Goal: Information Seeking & Learning: Check status

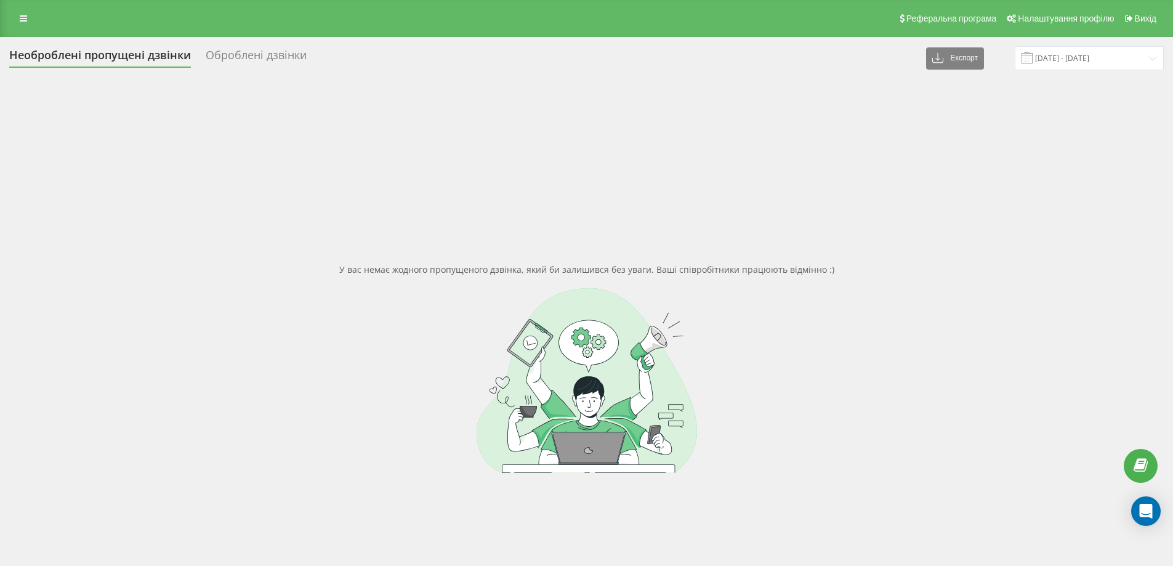
click at [62, 57] on div "Необроблені пропущені дзвінки" at bounding box center [100, 58] width 182 height 19
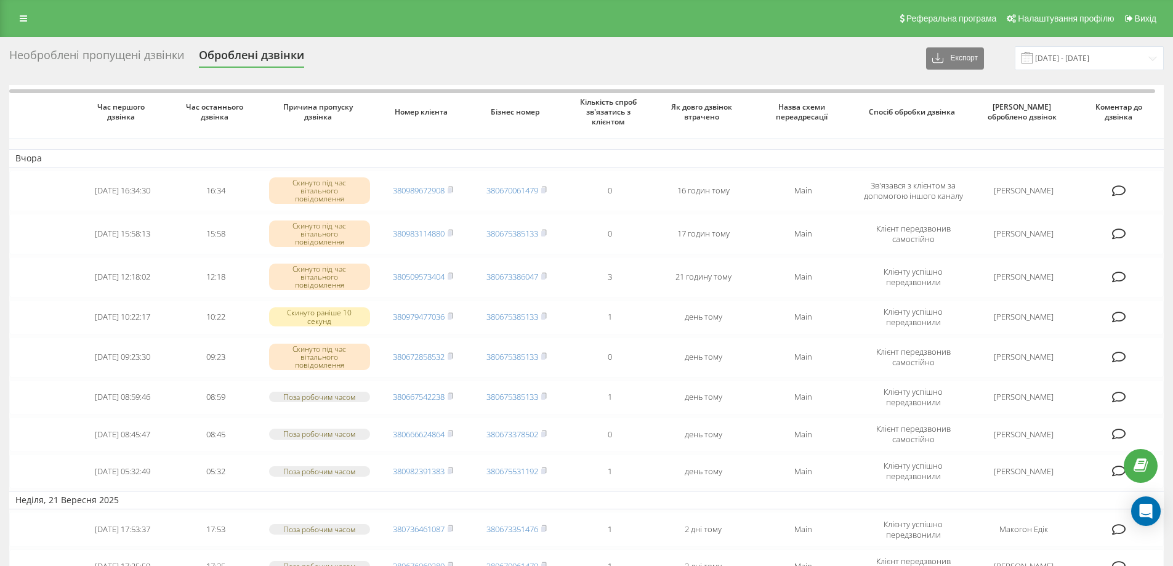
drag, startPoint x: 0, startPoint y: 0, endPoint x: 62, endPoint y: 57, distance: 83.7
click at [62, 57] on div "Необроблені пропущені дзвінки" at bounding box center [96, 58] width 175 height 19
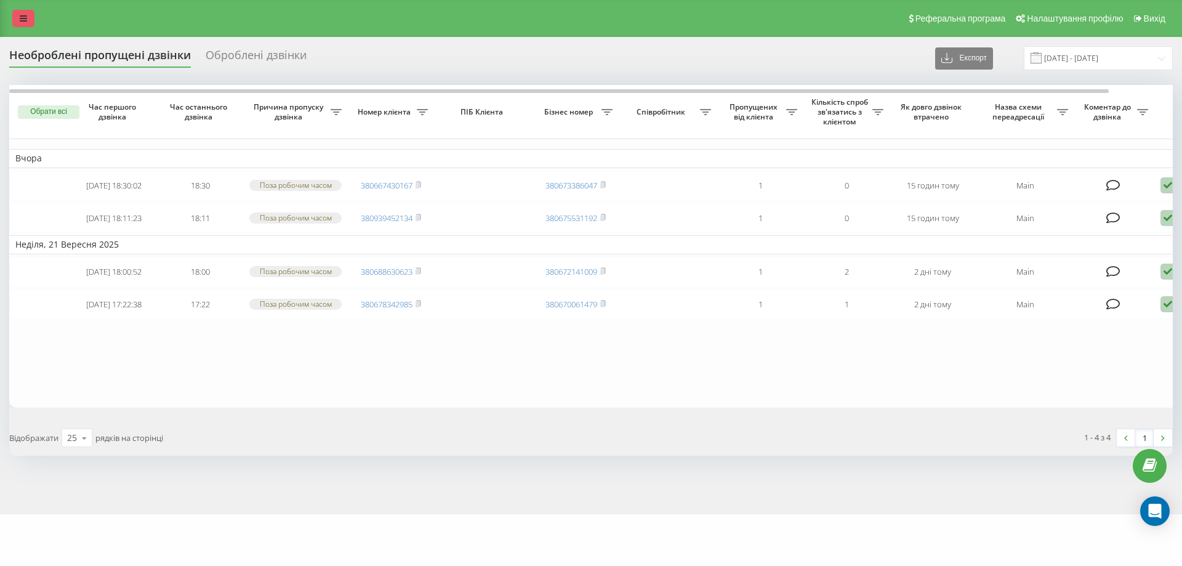
click at [22, 21] on icon at bounding box center [23, 18] width 7 height 9
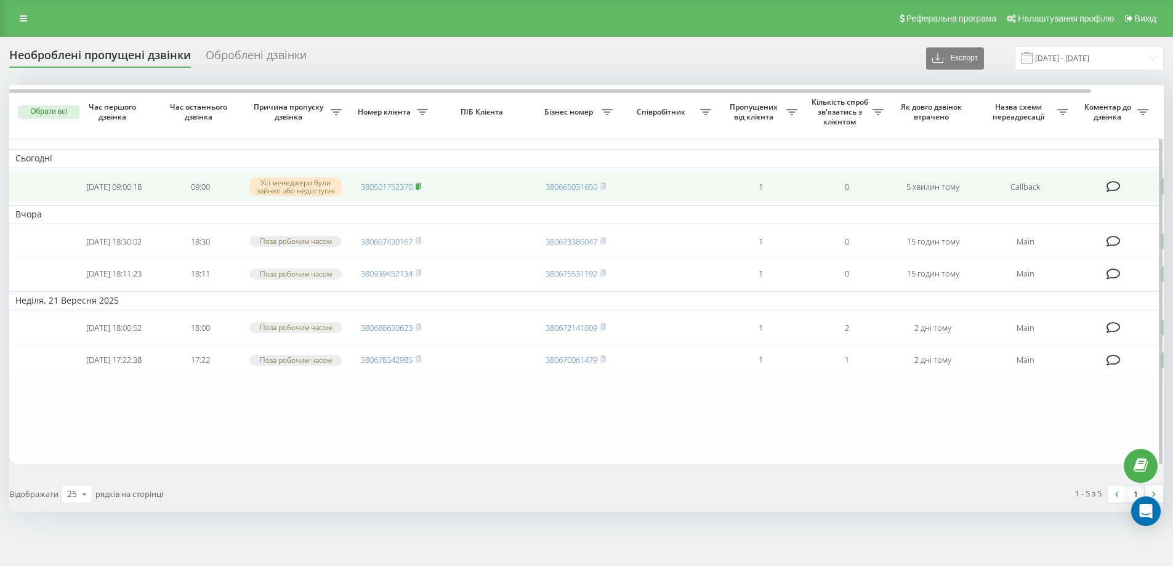
click at [419, 187] on rect at bounding box center [418, 187] width 4 height 6
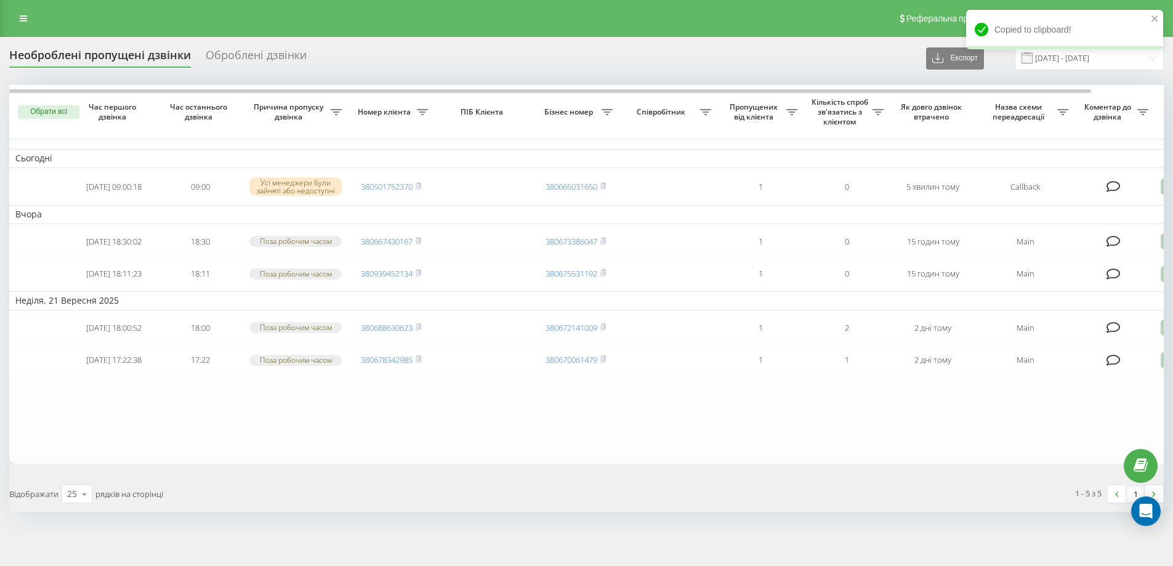
click at [145, 56] on div "Необроблені пропущені дзвінки" at bounding box center [100, 58] width 182 height 19
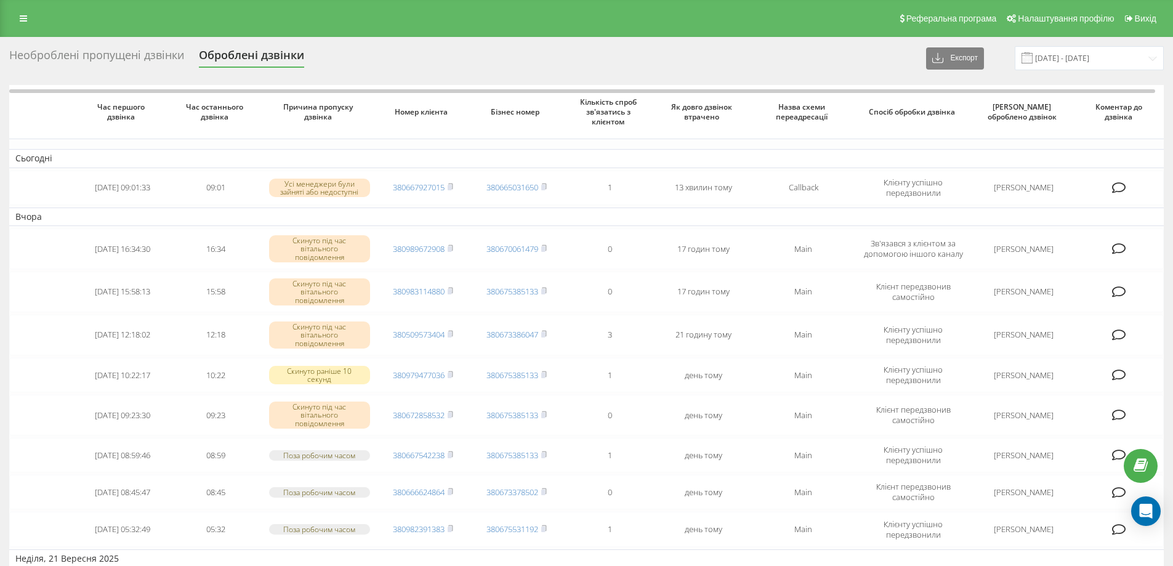
click at [142, 54] on div "Необроблені пропущені дзвінки" at bounding box center [96, 58] width 175 height 19
click at [135, 54] on div "Необроблені пропущені дзвінки" at bounding box center [96, 58] width 175 height 19
click at [121, 51] on div "Необроблені пропущені дзвінки" at bounding box center [96, 58] width 175 height 19
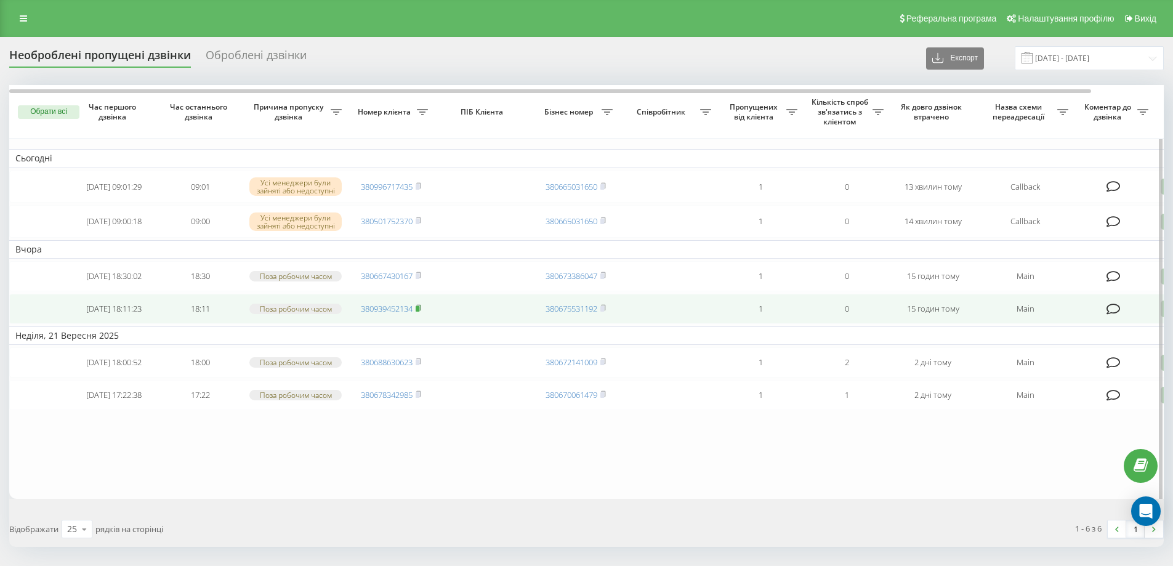
click at [419, 312] on rect at bounding box center [418, 309] width 4 height 6
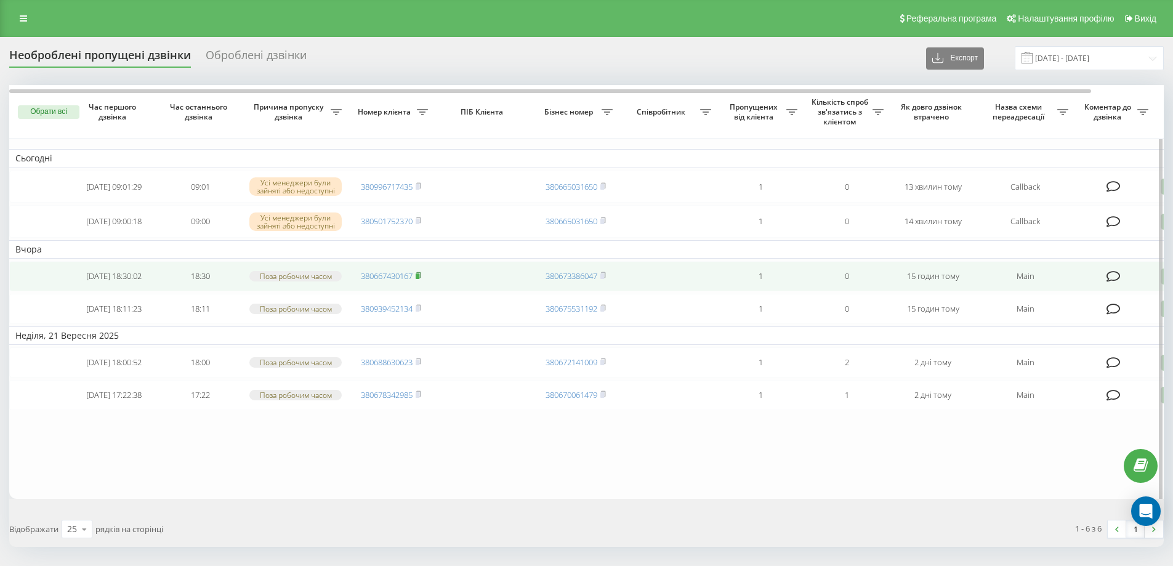
click at [421, 279] on icon at bounding box center [419, 275] width 6 height 7
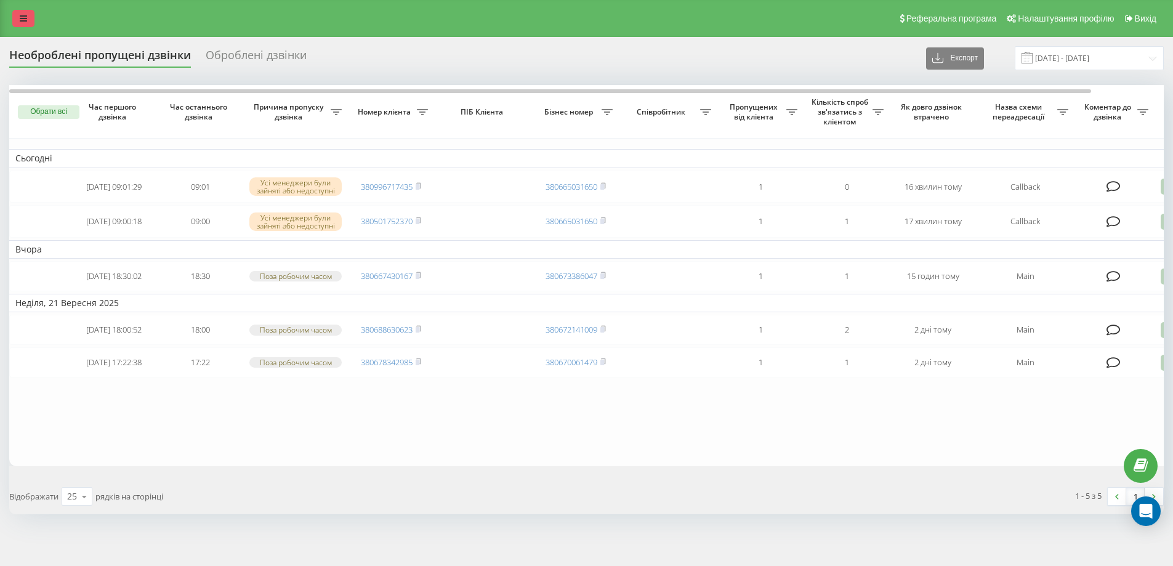
click at [29, 21] on link at bounding box center [23, 18] width 22 height 17
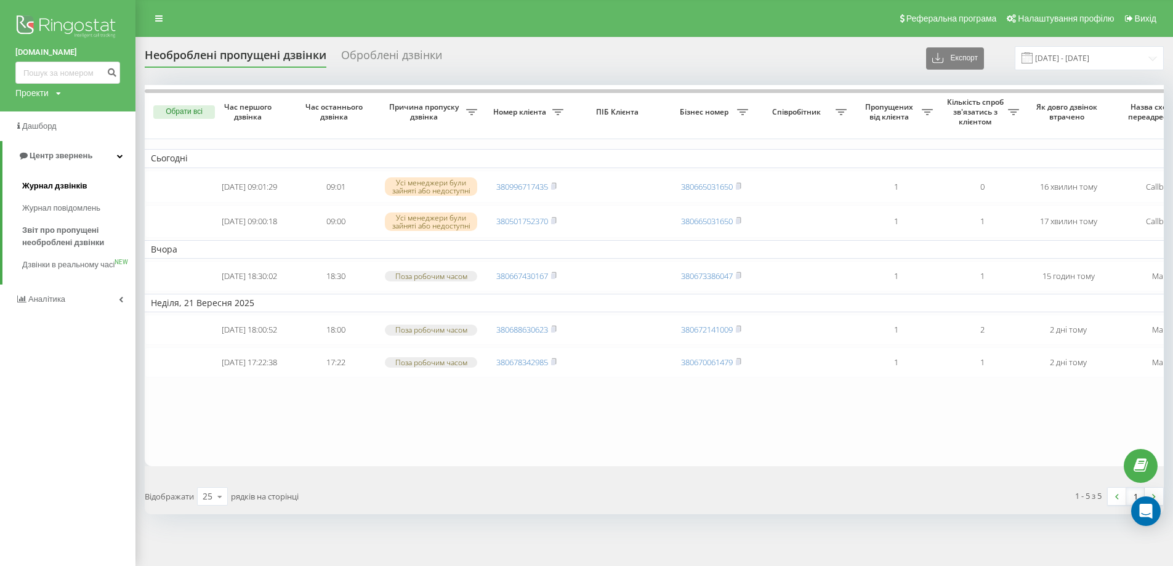
click at [73, 180] on span "Журнал дзвінків" at bounding box center [54, 186] width 65 height 12
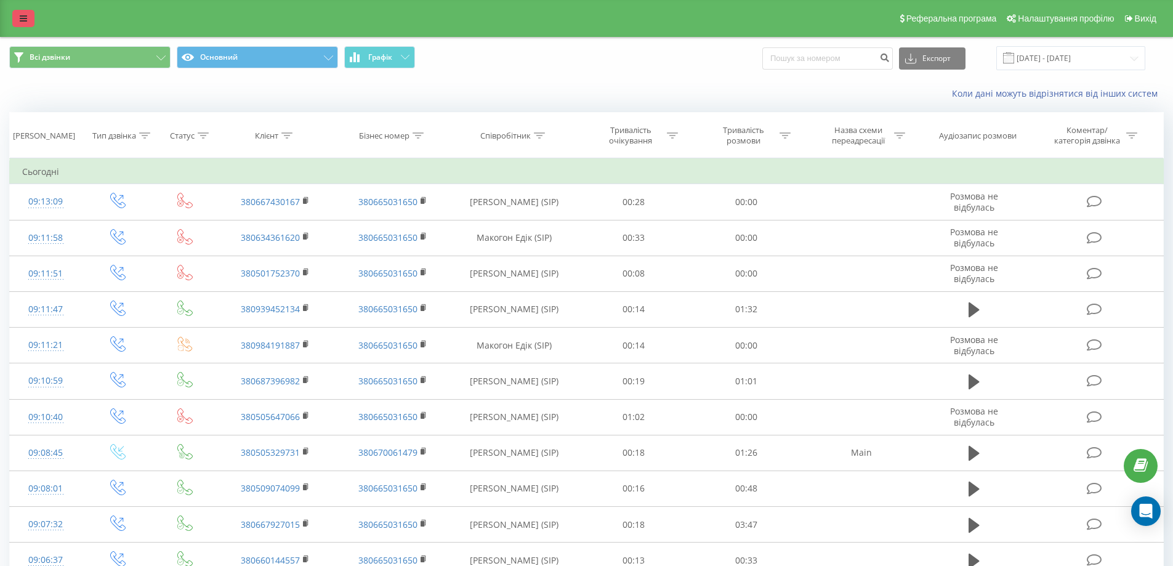
click at [22, 16] on icon at bounding box center [23, 18] width 7 height 9
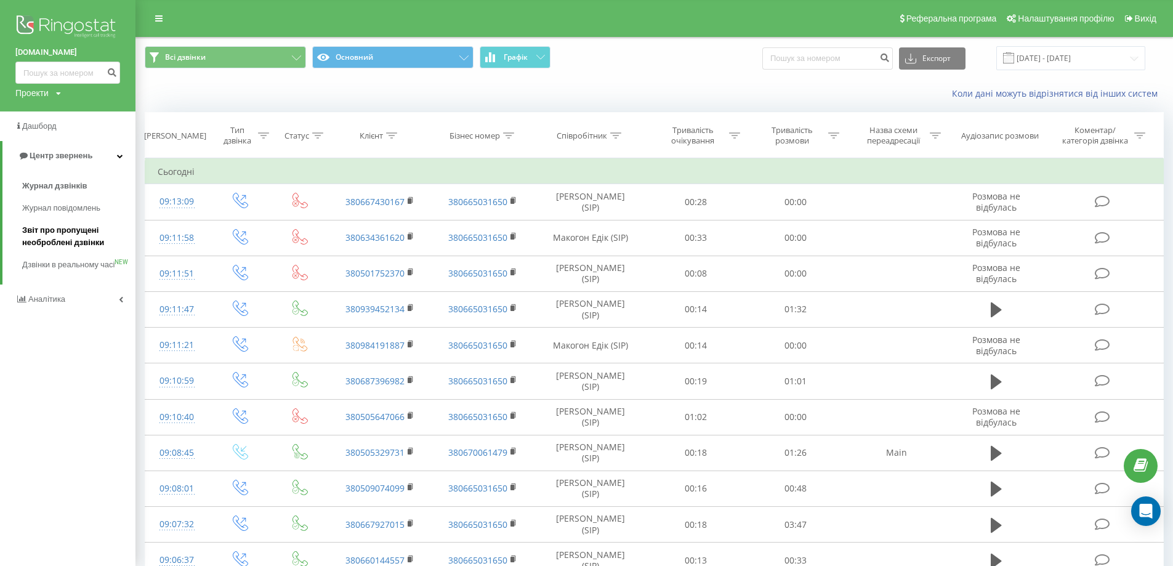
click at [78, 235] on span "Звіт про пропущені необроблені дзвінки" at bounding box center [75, 236] width 107 height 25
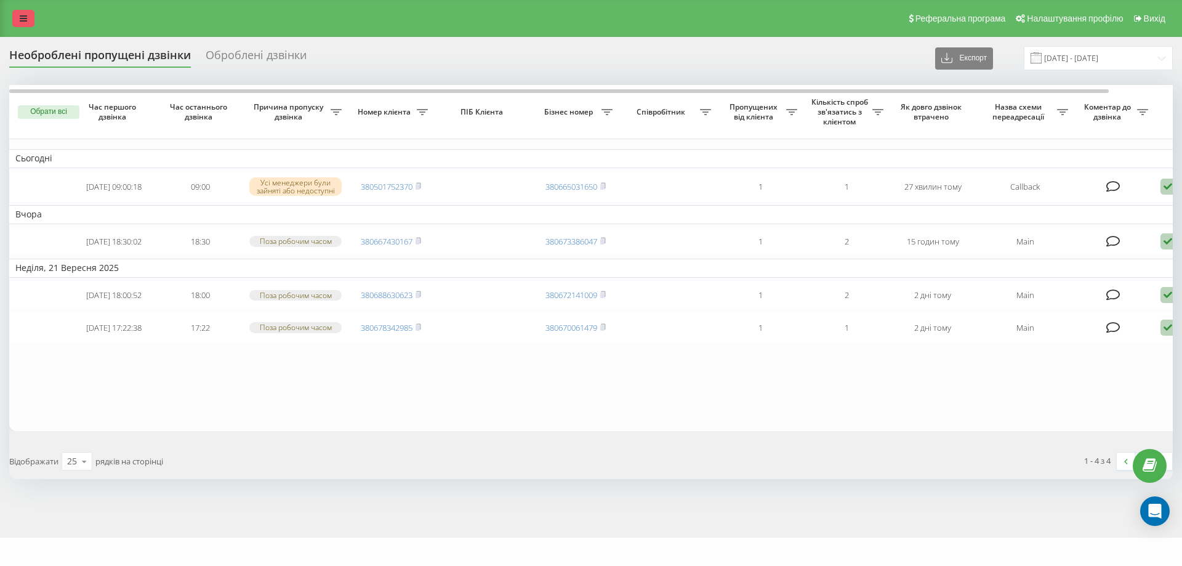
click at [17, 18] on link at bounding box center [23, 18] width 22 height 17
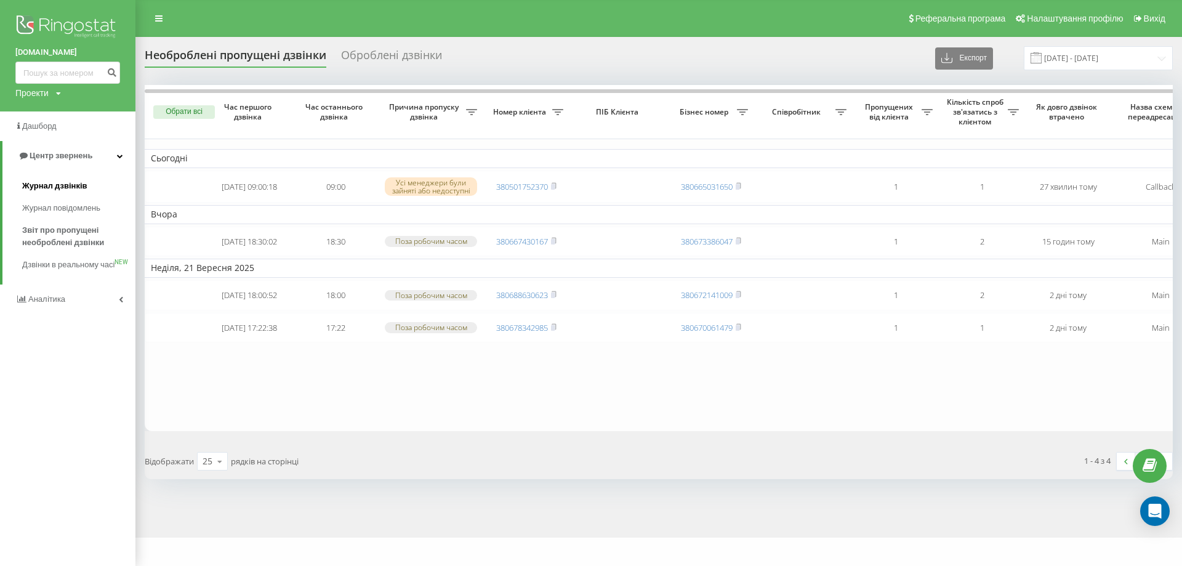
click at [67, 184] on span "Журнал дзвінків" at bounding box center [54, 186] width 65 height 12
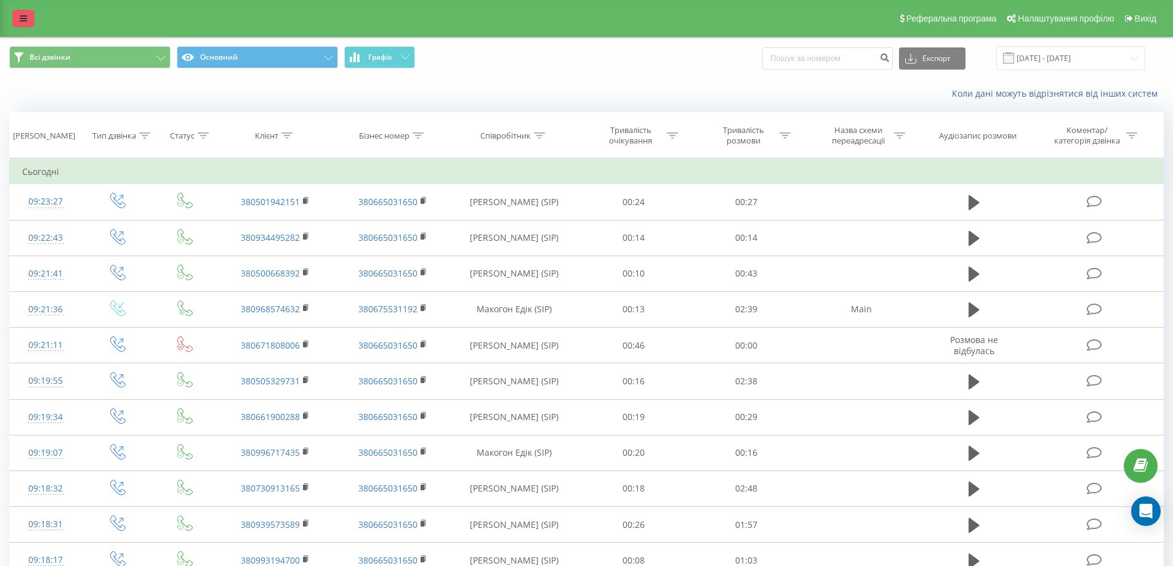
click at [14, 15] on link at bounding box center [23, 18] width 22 height 17
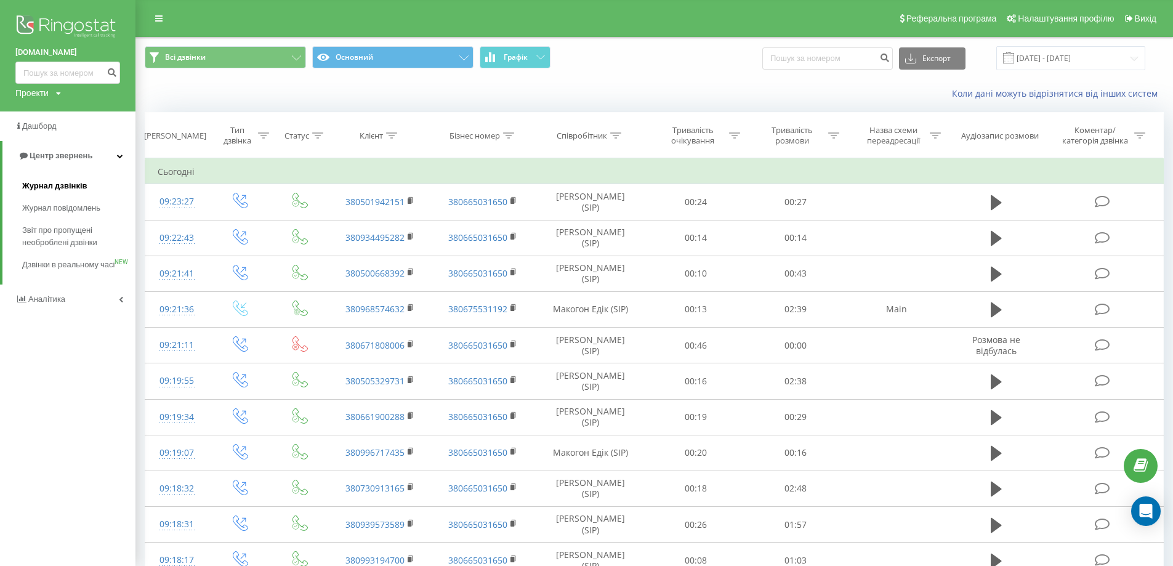
click at [77, 180] on link "Журнал дзвінків" at bounding box center [78, 186] width 113 height 22
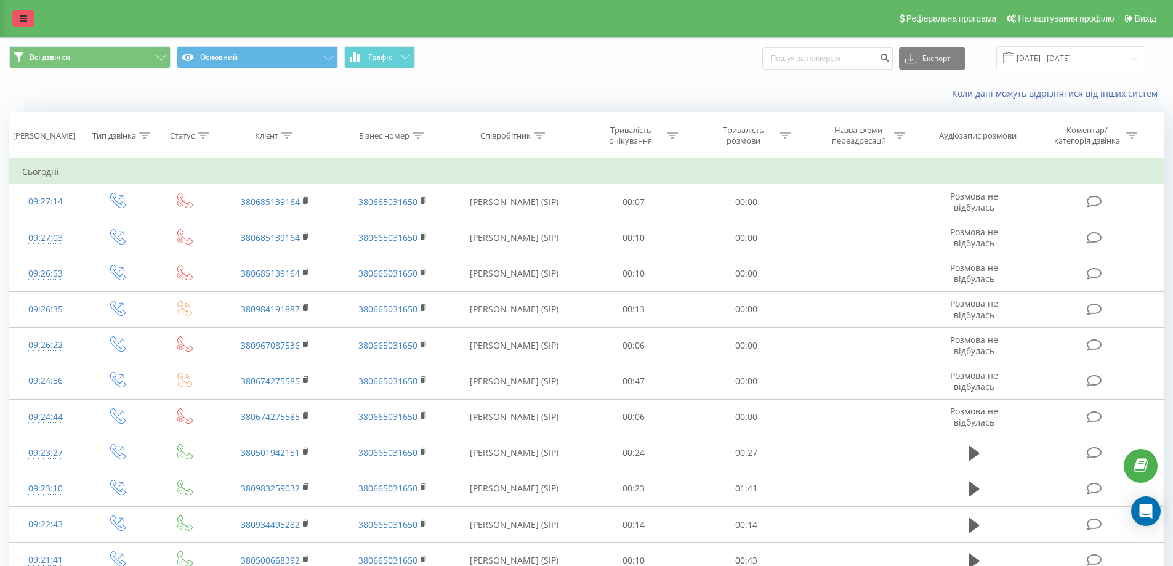
click at [14, 18] on link at bounding box center [23, 18] width 22 height 17
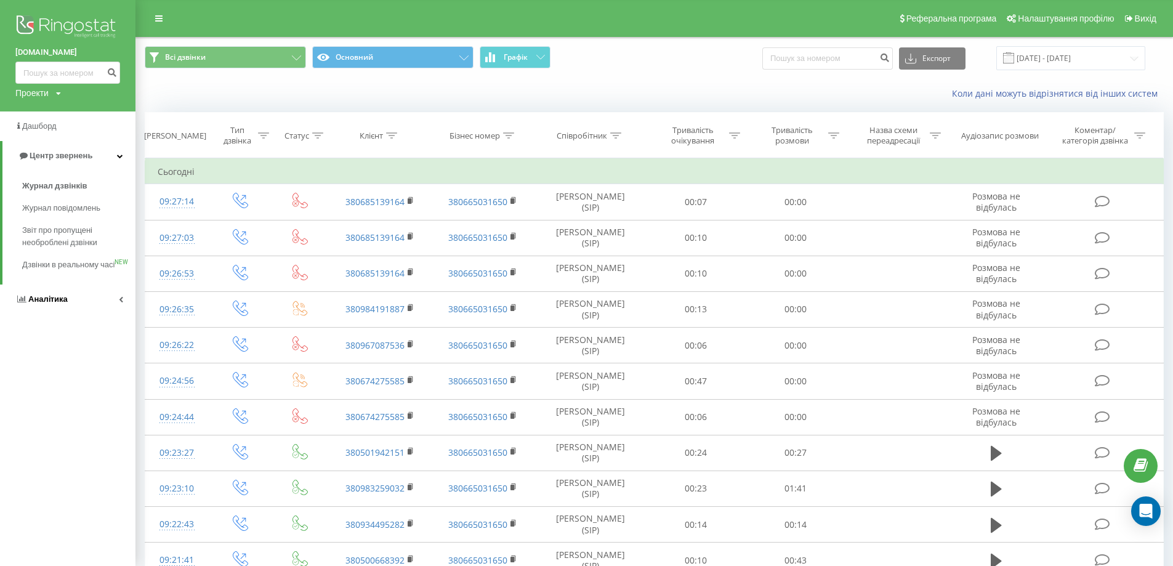
click at [118, 310] on link "Аналiтика" at bounding box center [67, 299] width 135 height 30
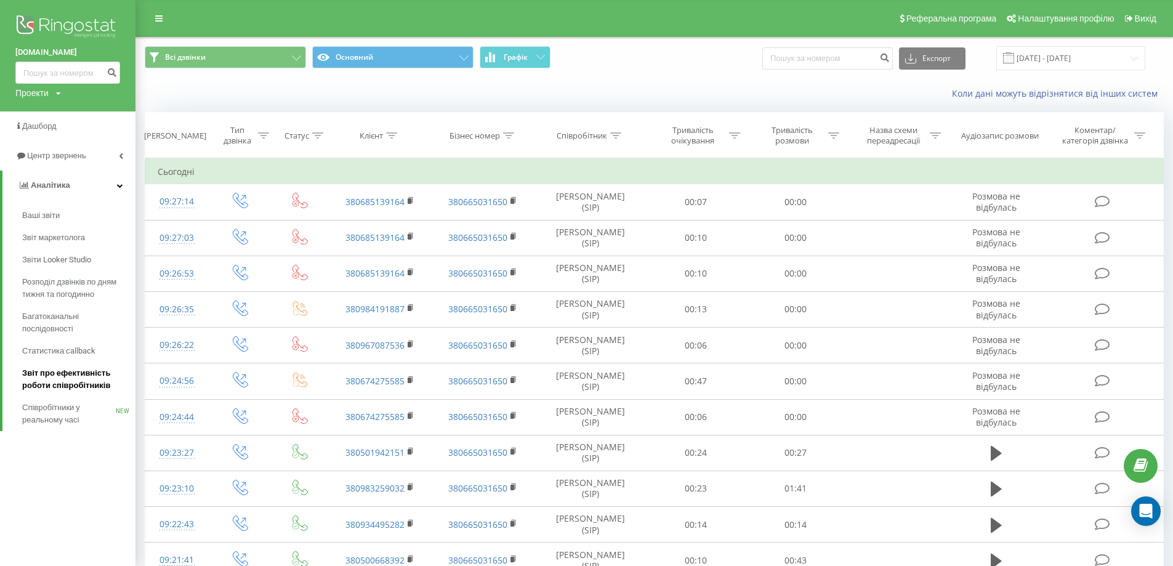
click at [92, 382] on span "Звіт про ефективність роботи співробітників" at bounding box center [75, 379] width 107 height 25
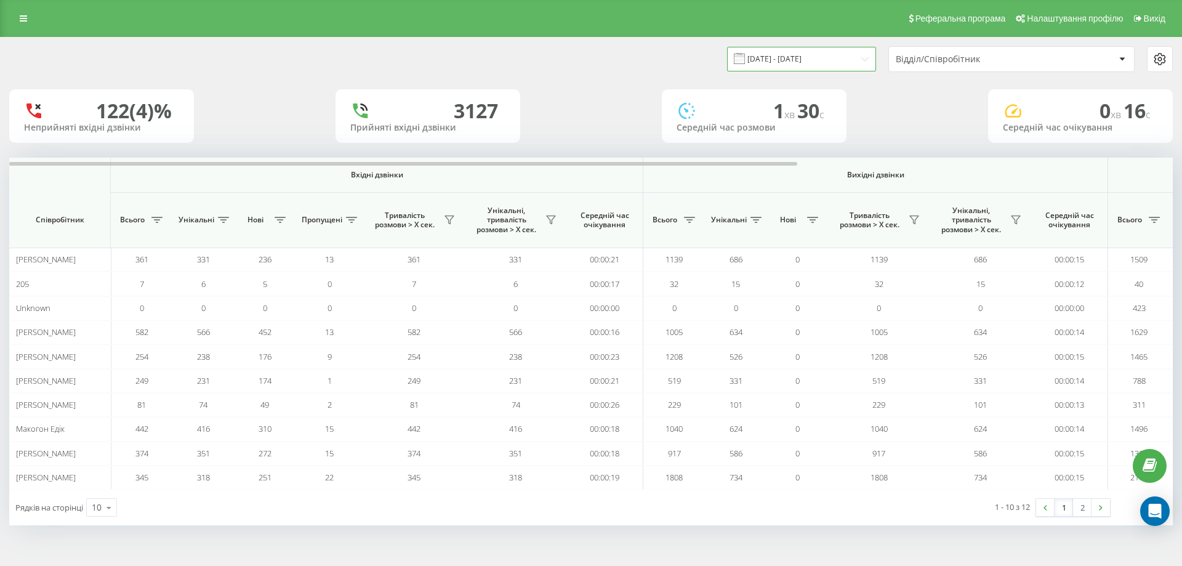
click at [837, 60] on input "[DATE] - [DATE]" at bounding box center [801, 59] width 149 height 24
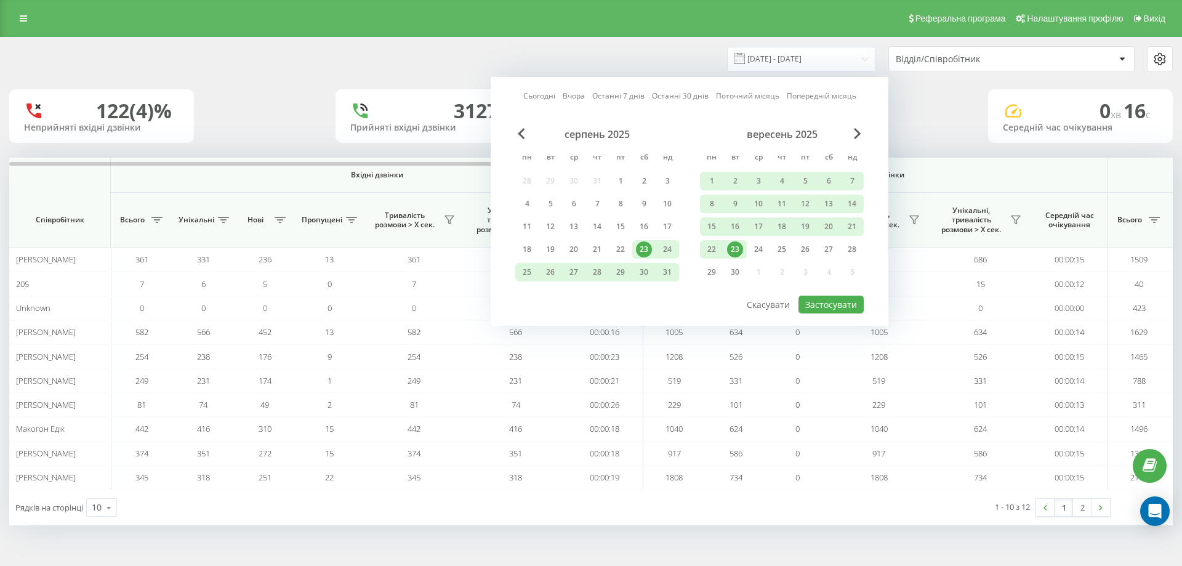
click at [738, 251] on div "23" at bounding box center [735, 249] width 16 height 16
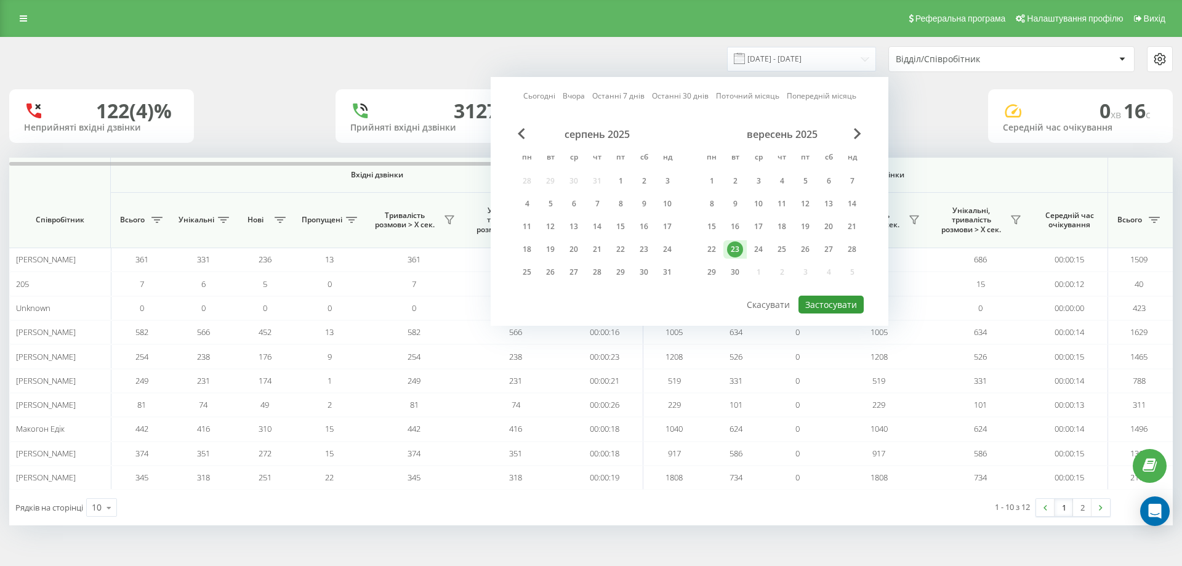
click at [821, 303] on button "Застосувати" at bounding box center [831, 305] width 65 height 18
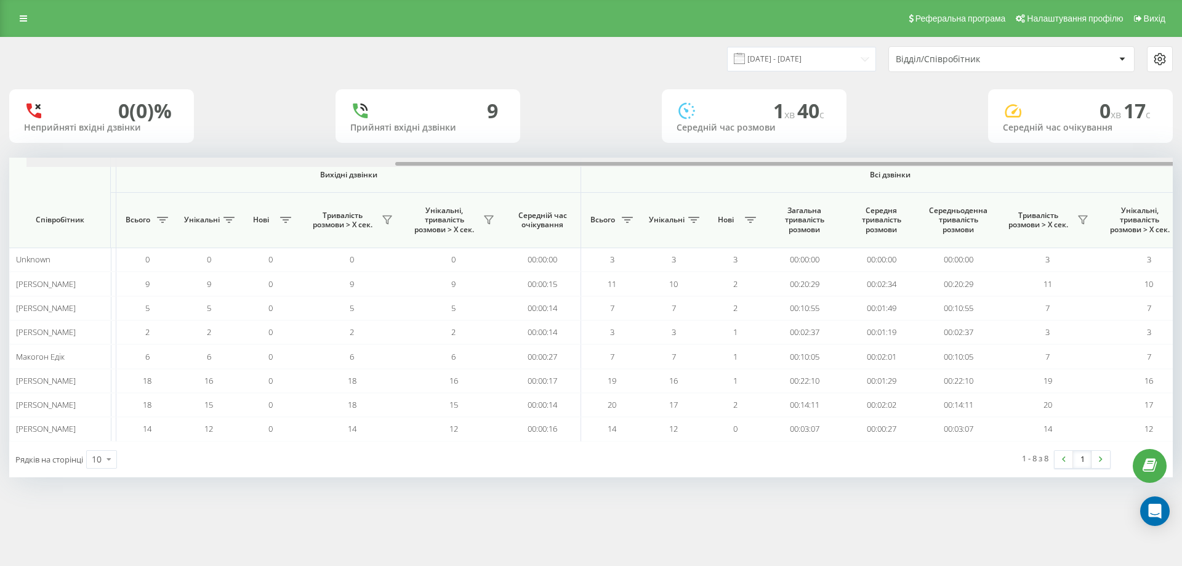
scroll to position [0, 554]
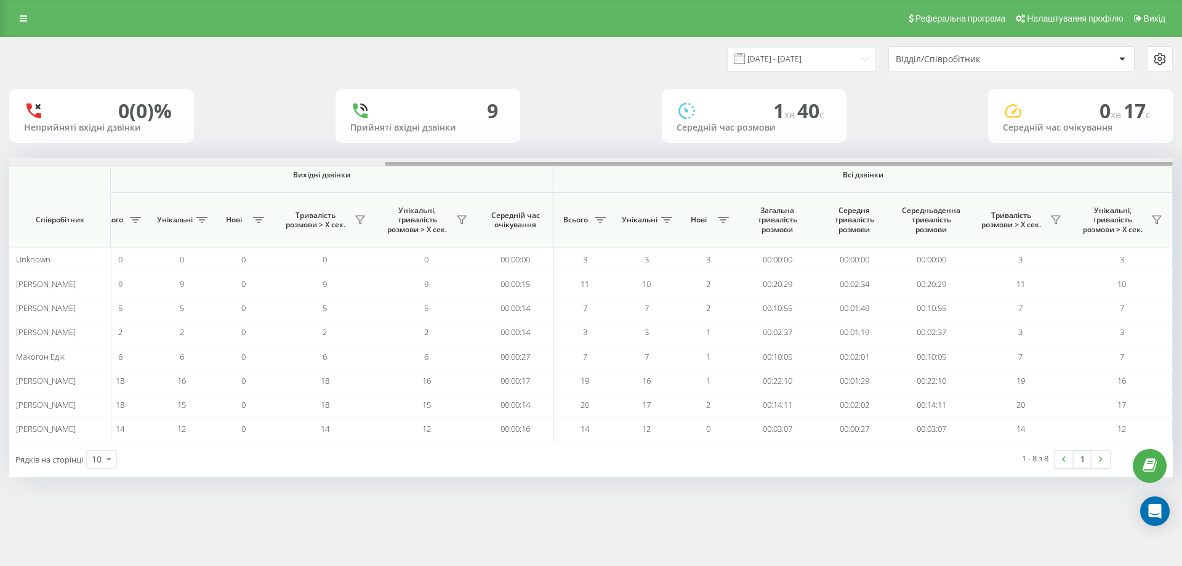
drag, startPoint x: 536, startPoint y: 162, endPoint x: 943, endPoint y: 148, distance: 407.3
click at [943, 148] on div "23.09.2025 - 23.09.2025 Відділ/Співробітник 0 (0)% Неприйняті вхідні дзвінки 9 …" at bounding box center [591, 258] width 1164 height 440
click at [781, 59] on input "23.09.2025 - 23.09.2025" at bounding box center [801, 59] width 149 height 24
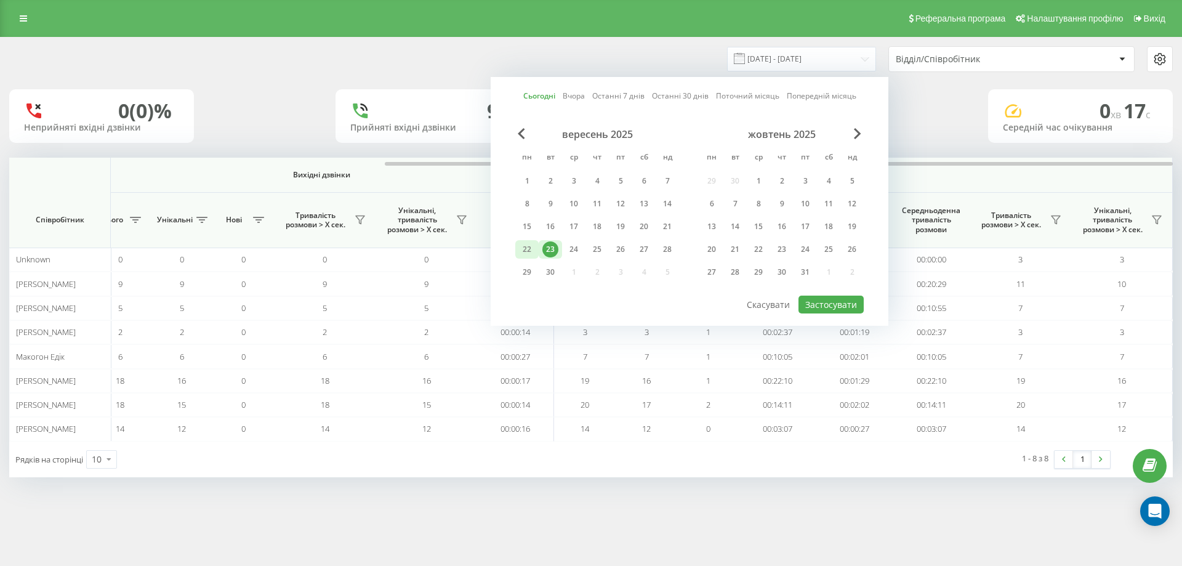
click at [533, 247] on div "22" at bounding box center [527, 249] width 16 height 16
click at [819, 299] on button "Застосувати" at bounding box center [831, 305] width 65 height 18
type input "22.09.2025 - 22.09.2025"
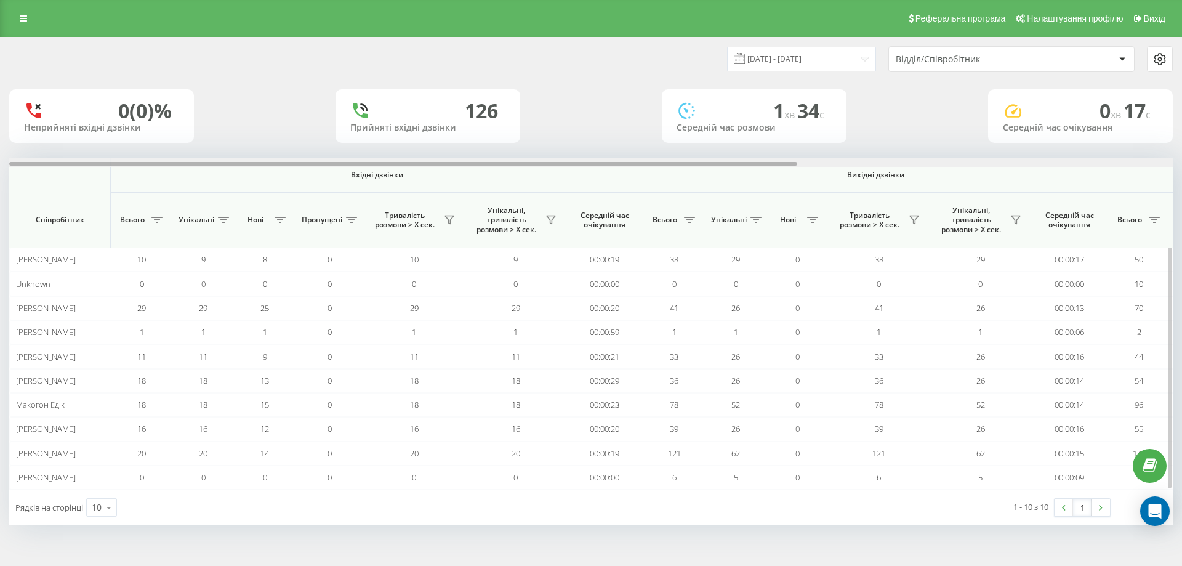
scroll to position [0, 554]
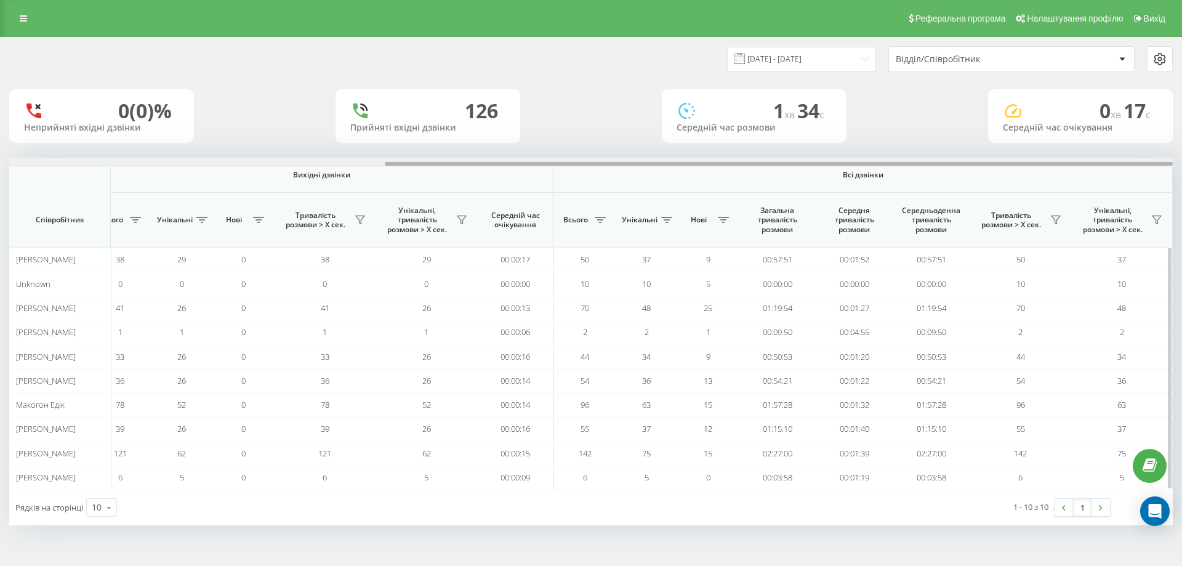
drag, startPoint x: 553, startPoint y: 161, endPoint x: 664, endPoint y: 164, distance: 110.9
click at [664, 164] on div at bounding box center [591, 162] width 1164 height 9
drag, startPoint x: 636, startPoint y: 162, endPoint x: 700, endPoint y: 160, distance: 64.1
click at [700, 160] on div at bounding box center [591, 162] width 1164 height 9
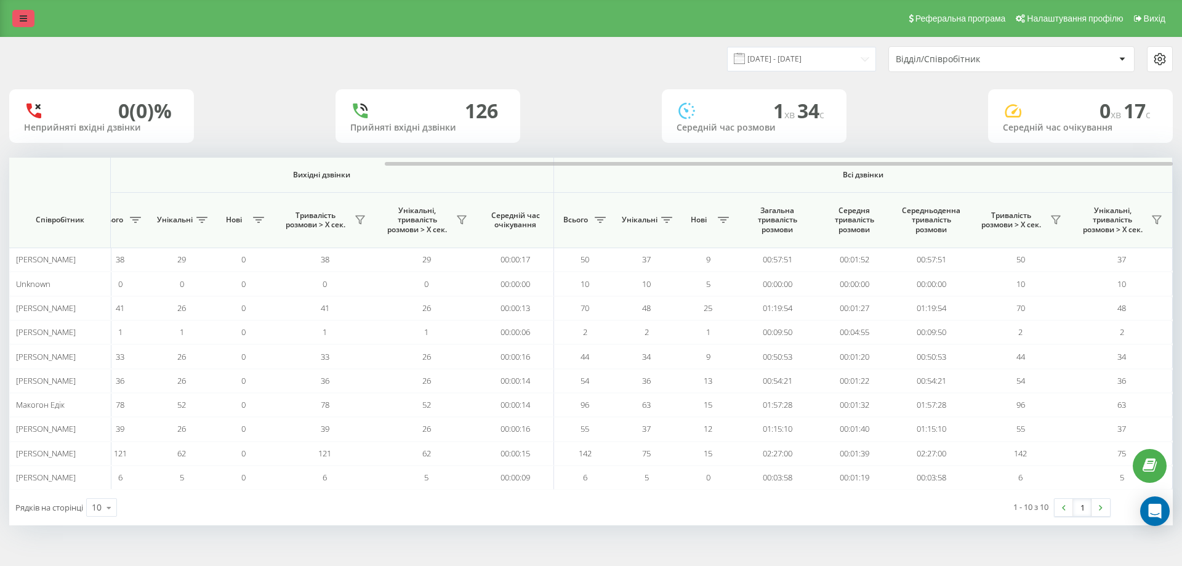
click at [14, 18] on link at bounding box center [23, 18] width 22 height 17
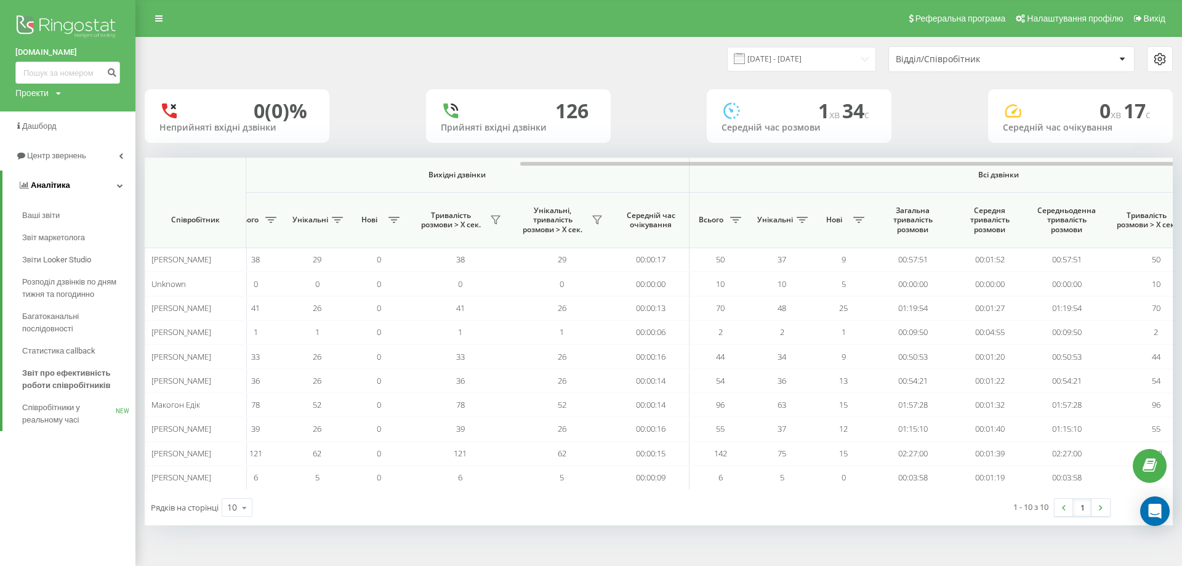
click at [59, 182] on span "Аналiтика" at bounding box center [50, 184] width 39 height 9
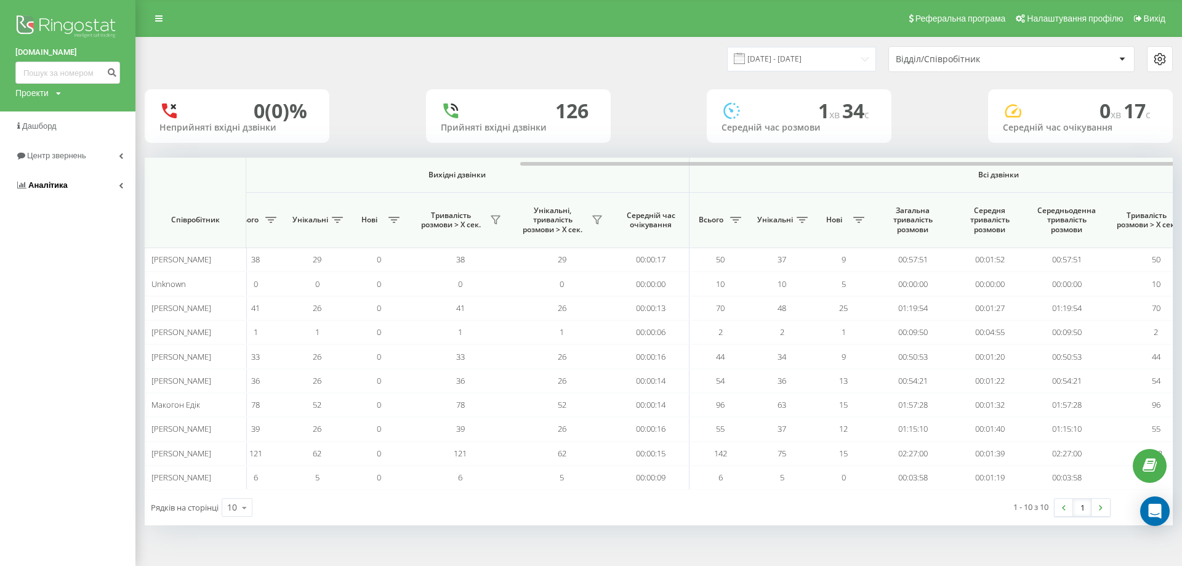
click at [58, 182] on span "Аналiтика" at bounding box center [47, 184] width 39 height 9
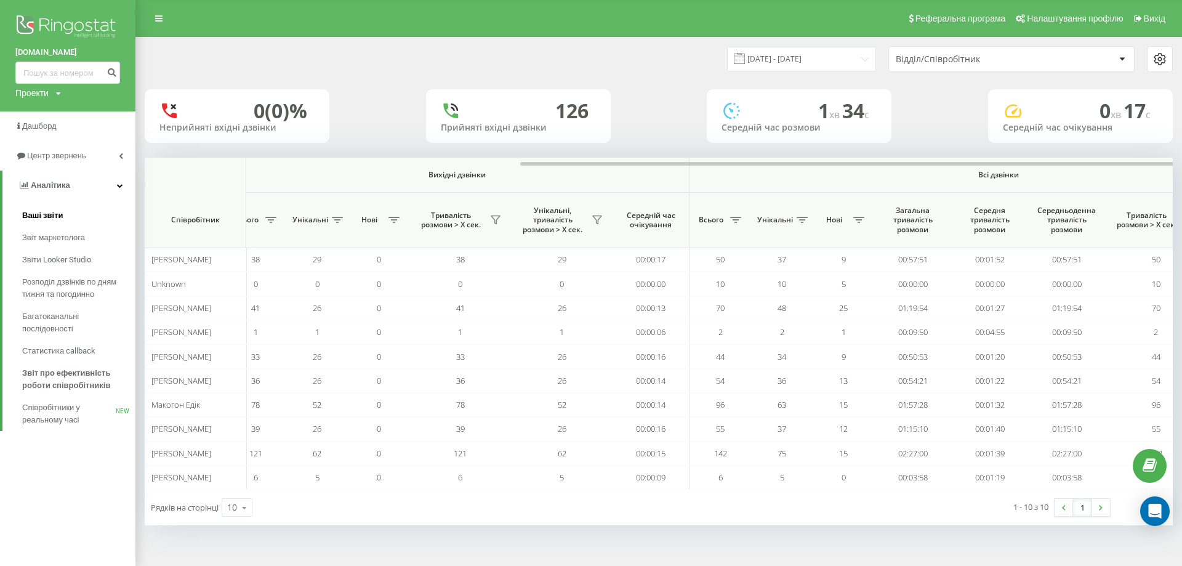
click at [56, 216] on span "Ваші звіти" at bounding box center [42, 215] width 41 height 12
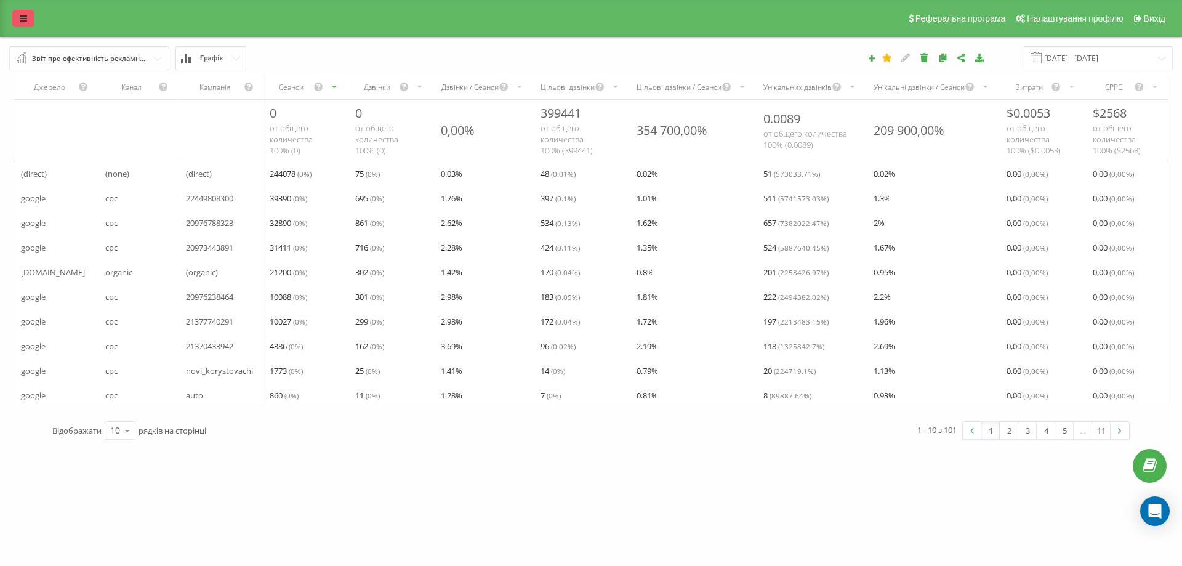
click at [18, 15] on link at bounding box center [23, 18] width 22 height 17
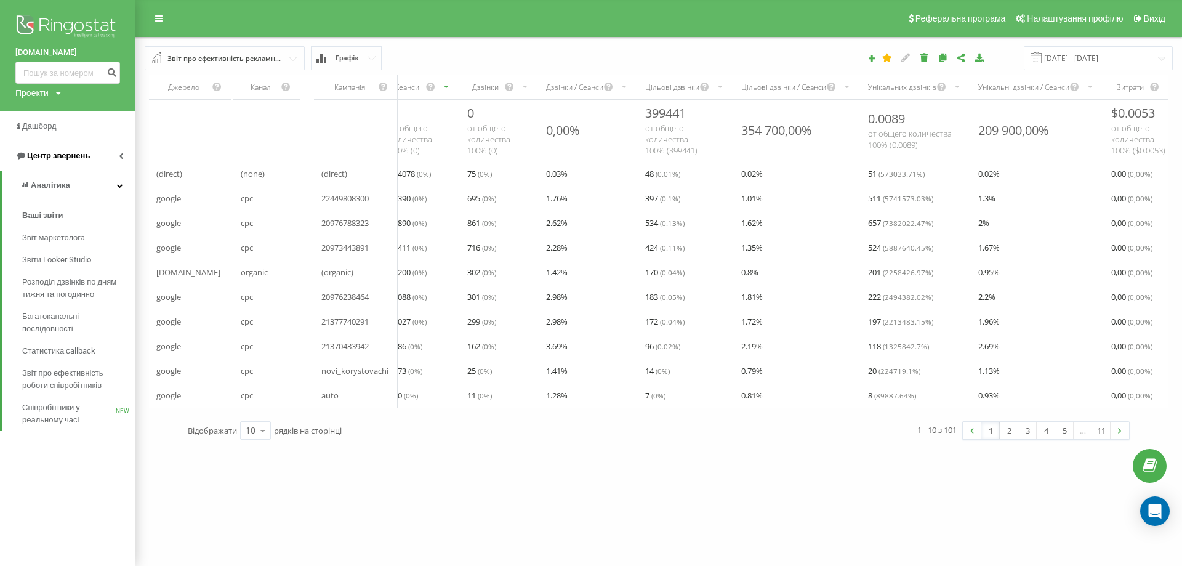
click at [118, 155] on link "Центр звернень" at bounding box center [67, 156] width 135 height 30
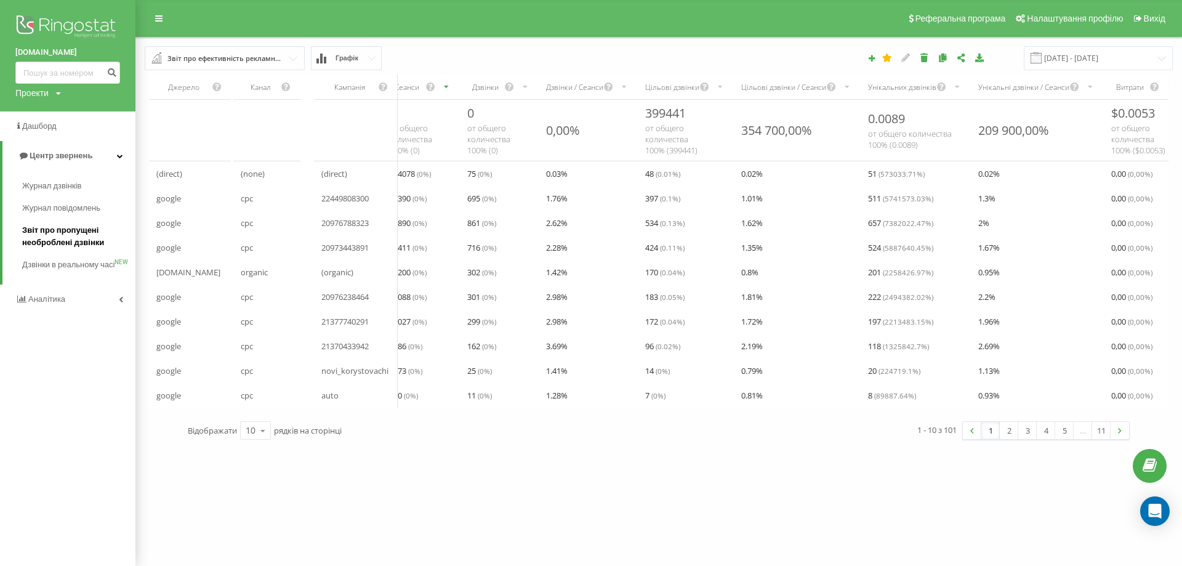
click at [63, 233] on span "Звіт про пропущені необроблені дзвінки" at bounding box center [75, 236] width 107 height 25
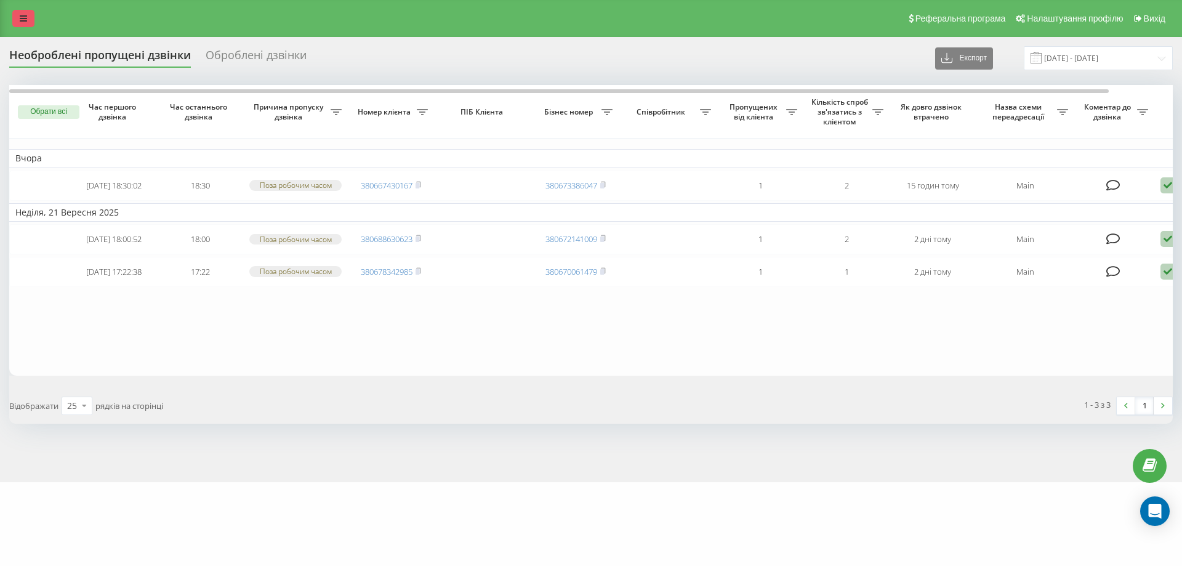
click at [19, 16] on link at bounding box center [23, 18] width 22 height 17
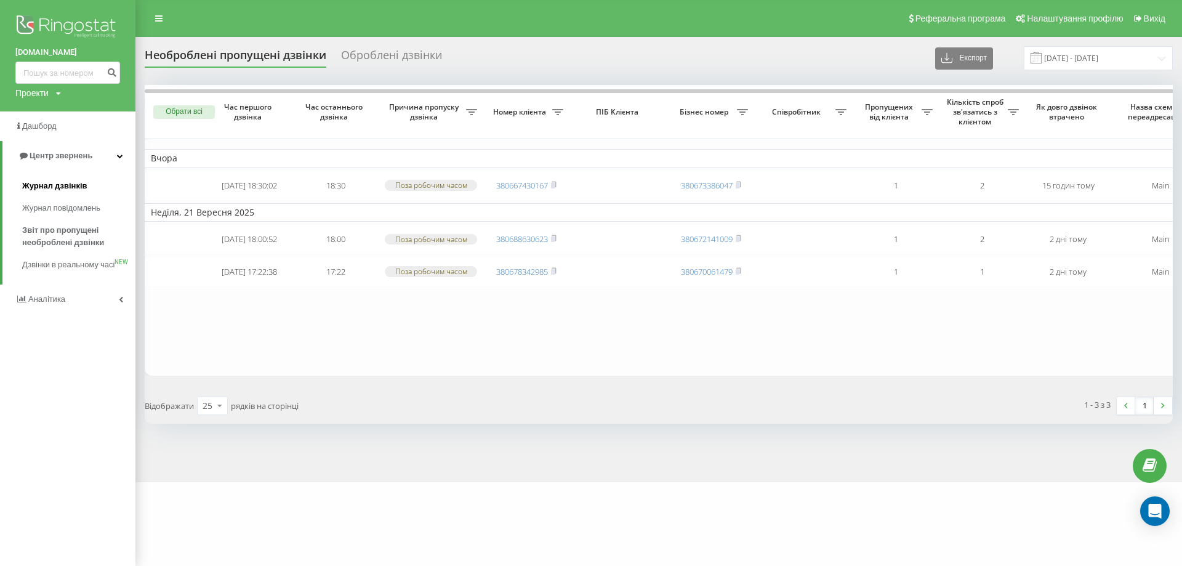
click at [62, 187] on span "Журнал дзвінків" at bounding box center [54, 186] width 65 height 12
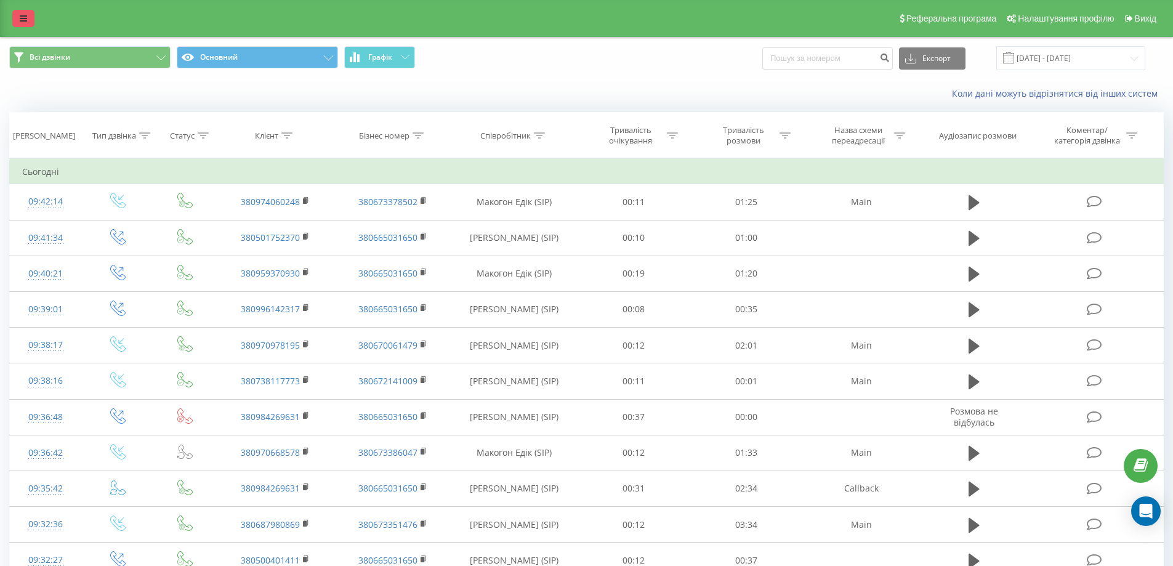
click at [26, 13] on link at bounding box center [23, 18] width 22 height 17
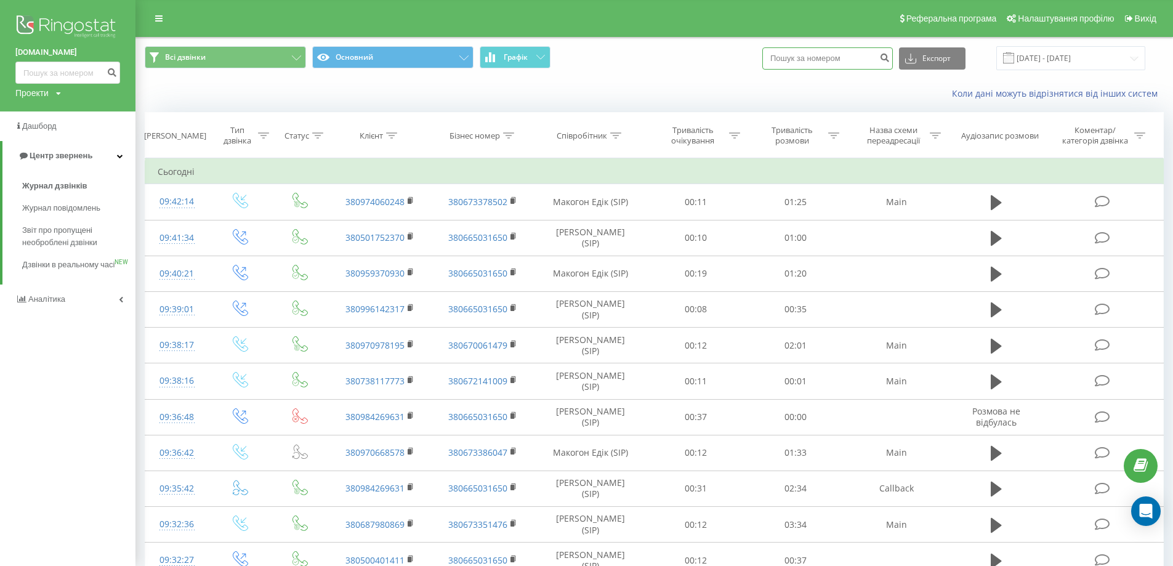
click at [836, 62] on input at bounding box center [827, 58] width 131 height 22
paste input "380970668578"
type input "380970668578"
